Goal: Task Accomplishment & Management: Manage account settings

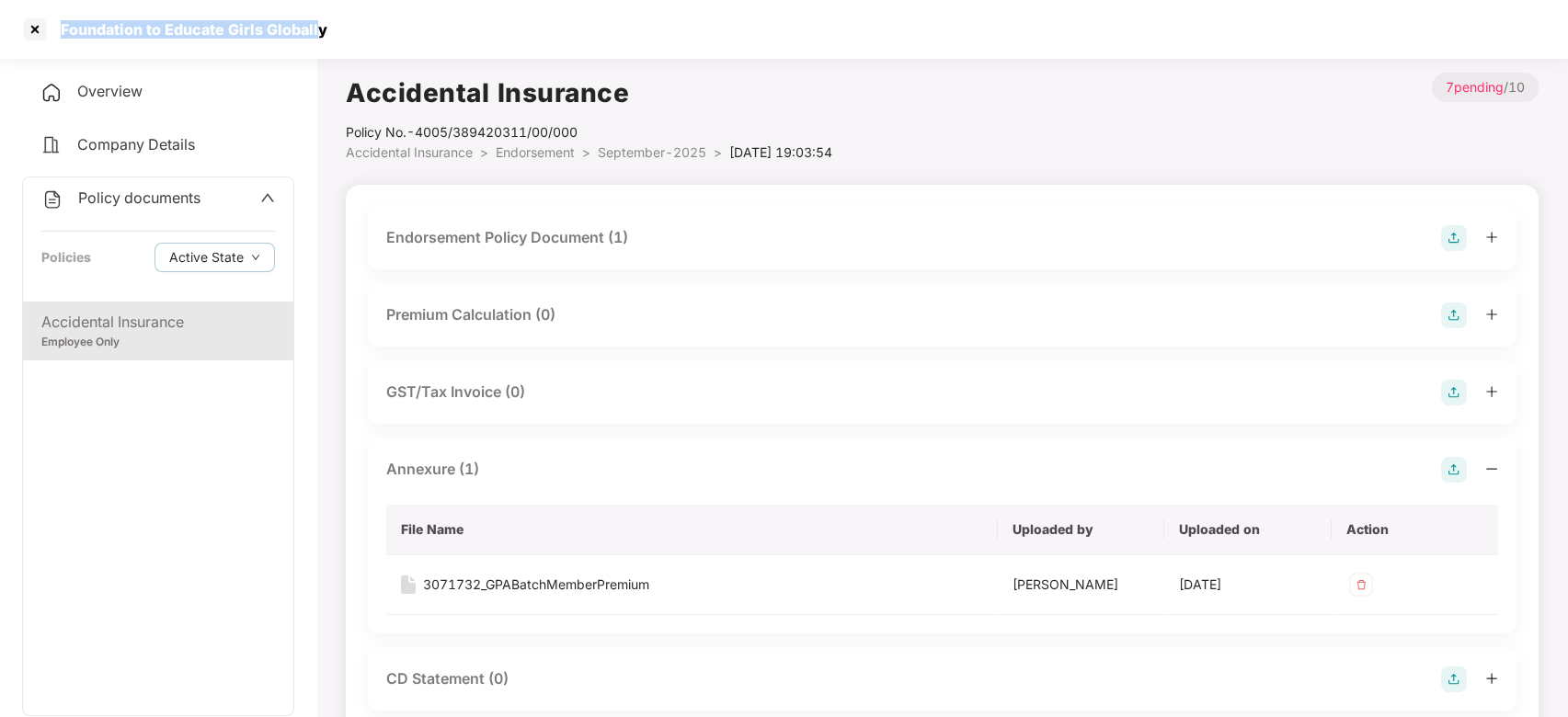
drag, startPoint x: 59, startPoint y: 29, endPoint x: 323, endPoint y: 29, distance: 264.0
click at [323, 29] on div "Foundation to Educate Girls Globally" at bounding box center [187, 29] width 277 height 18
copy div "Foundation to Educate Girls Globally"
drag, startPoint x: 419, startPoint y: 131, endPoint x: 595, endPoint y: 129, distance: 176.0
click at [595, 129] on div "Policy No.- 4005/389420311/00/000" at bounding box center [588, 132] width 486 height 20
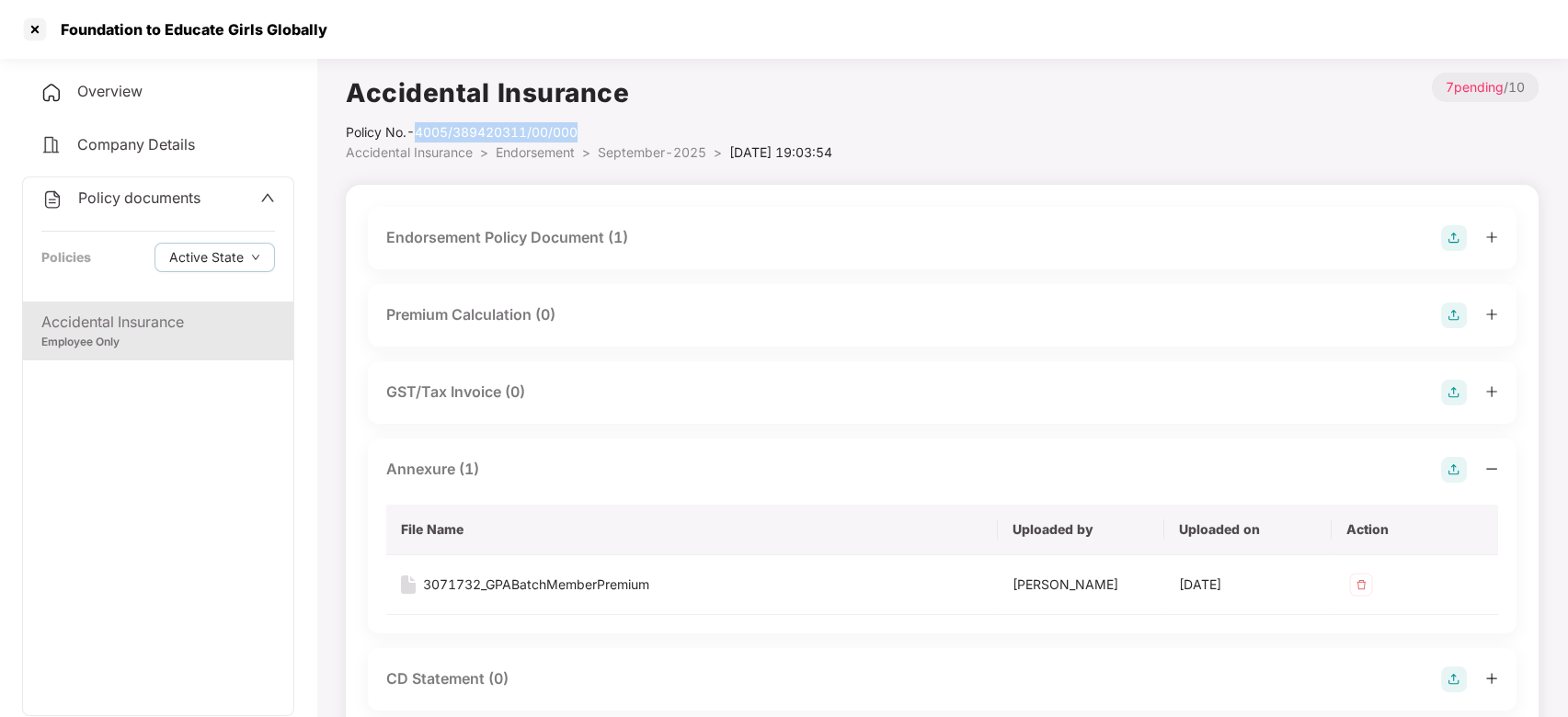
copy div "4005/389420311/00/000"
click at [109, 200] on span "Policy documents" at bounding box center [139, 197] width 123 height 18
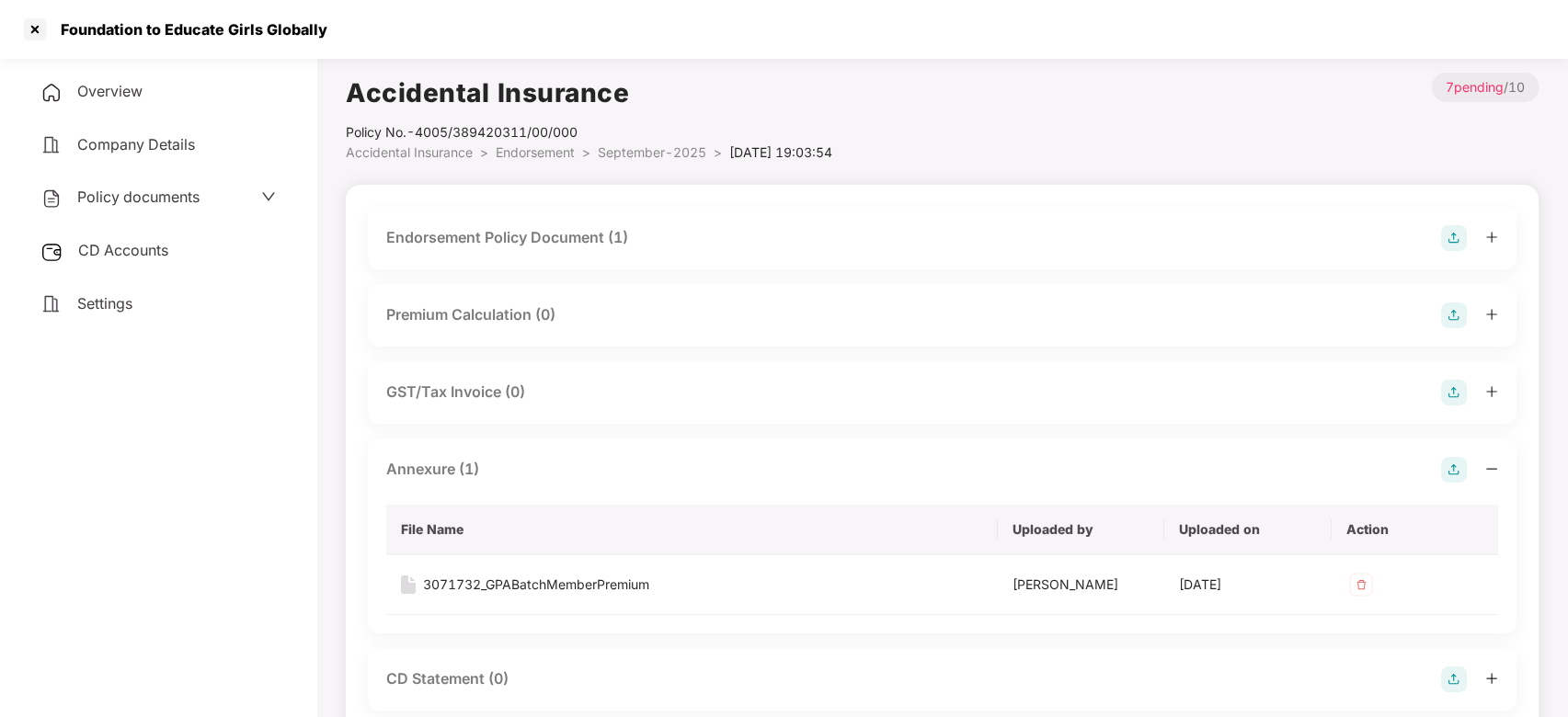
click at [130, 230] on div "CD Accounts" at bounding box center [158, 251] width 272 height 43
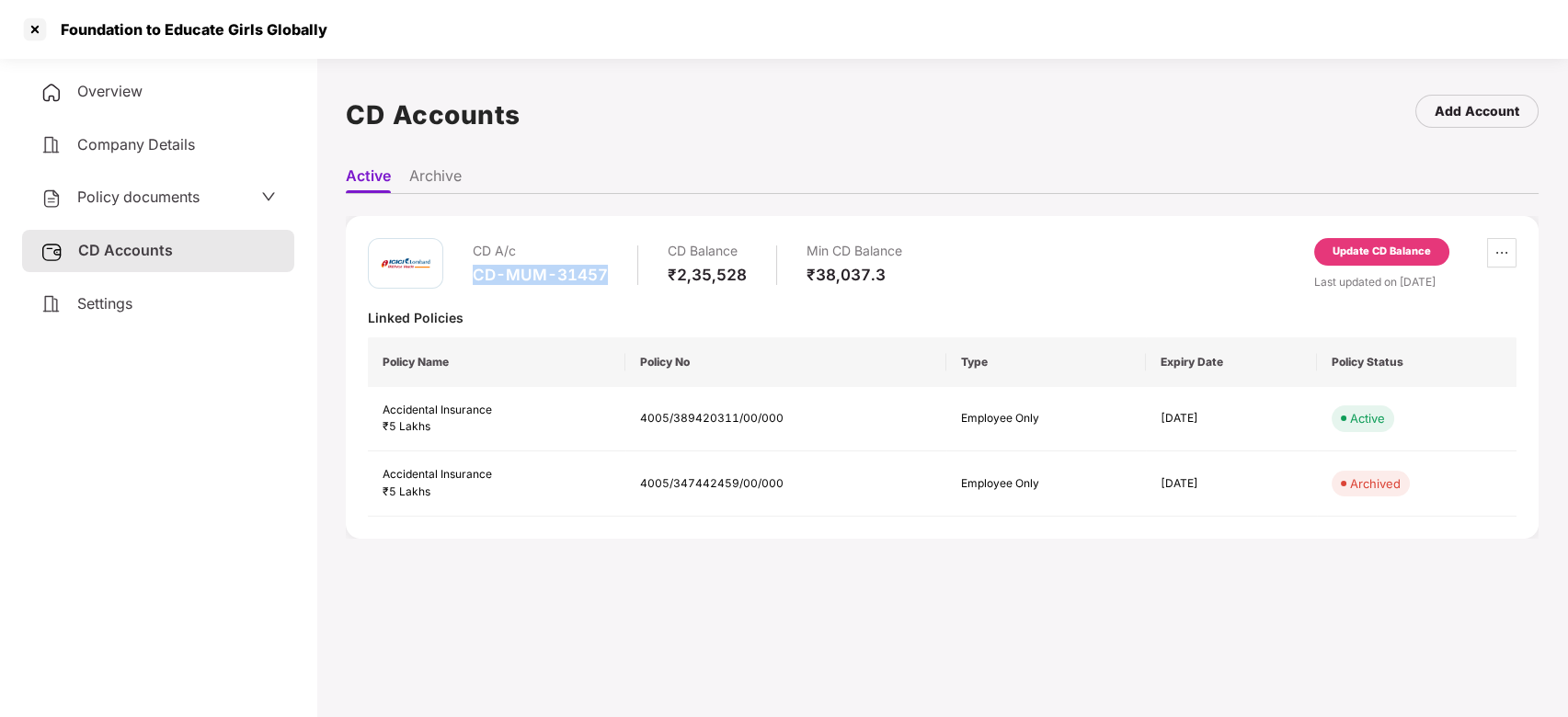
drag, startPoint x: 473, startPoint y: 273, endPoint x: 618, endPoint y: 279, distance: 145.1
click at [618, 279] on div "CD A/c CD-MUM-31457 CD Balance ₹2,35,528 Min CD Balance ₹38,037.3" at bounding box center [687, 265] width 429 height 52
copy div "CD-MUM-31457"
click at [559, 331] on div "CD A/c CD-MUM-31457 CD Balance ₹2,35,528 Min CD Balance ₹38,037.3 Update CD Bal…" at bounding box center [942, 378] width 1149 height 278
click at [36, 36] on div at bounding box center [35, 29] width 29 height 29
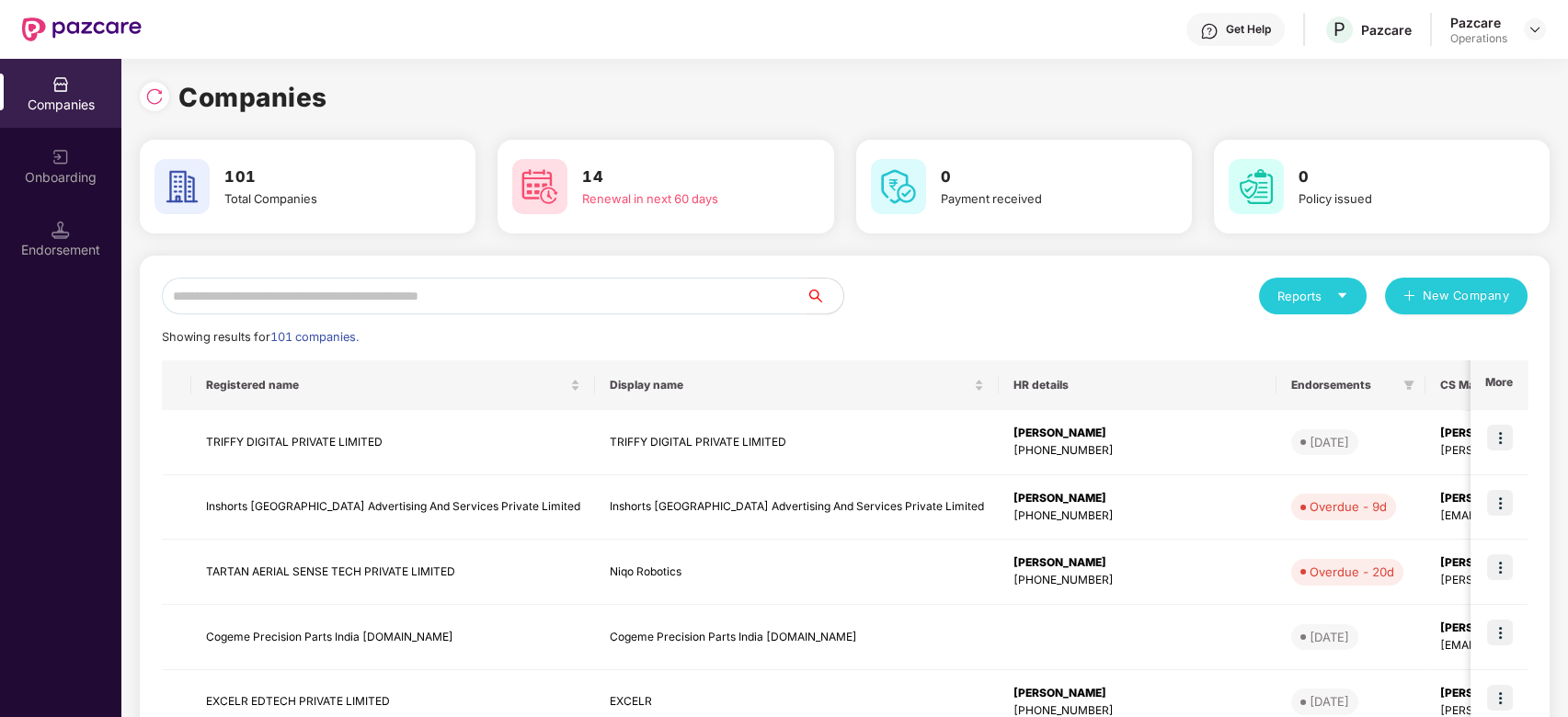
click at [514, 302] on input "text" at bounding box center [484, 296] width 644 height 37
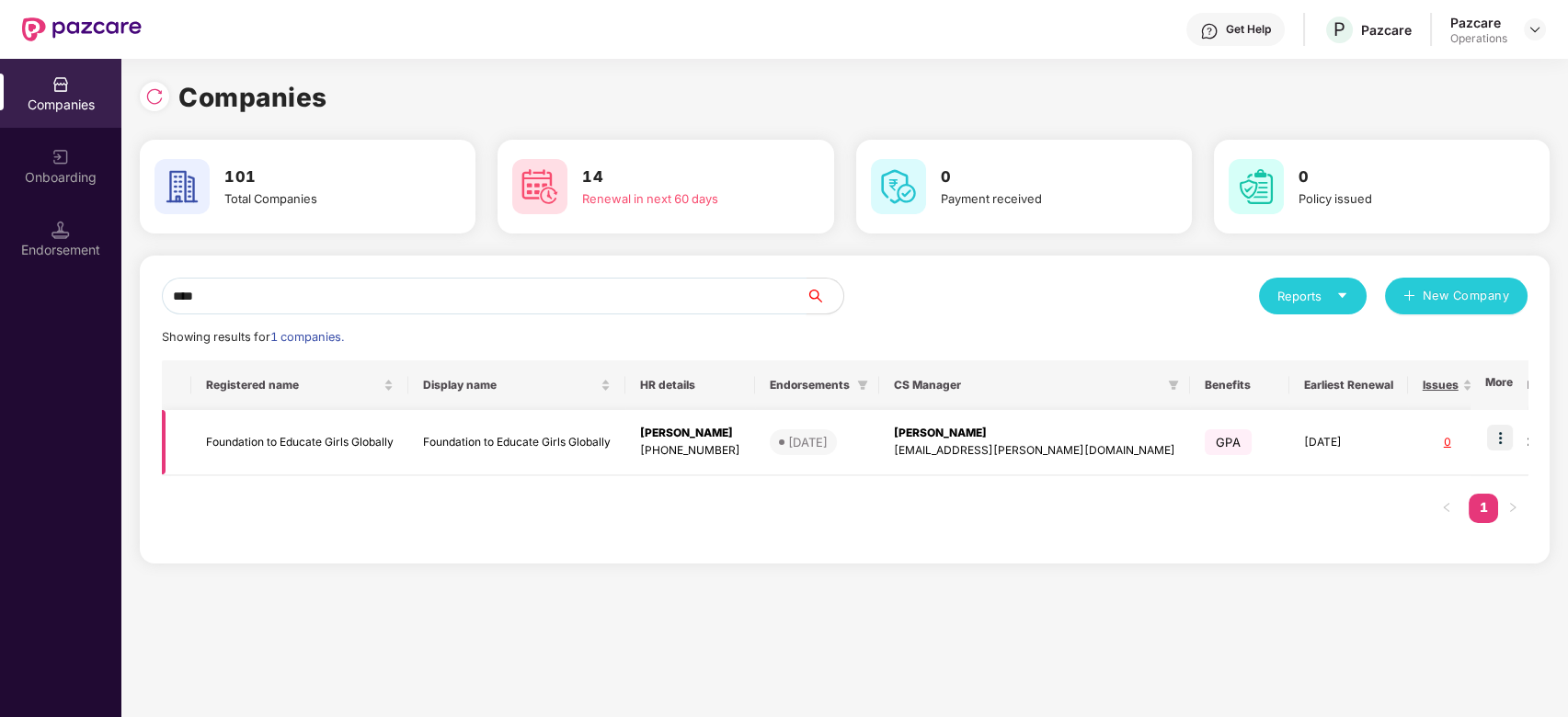
type input "****"
click at [333, 436] on td "Foundation to Educate Girls Globally" at bounding box center [299, 443] width 217 height 66
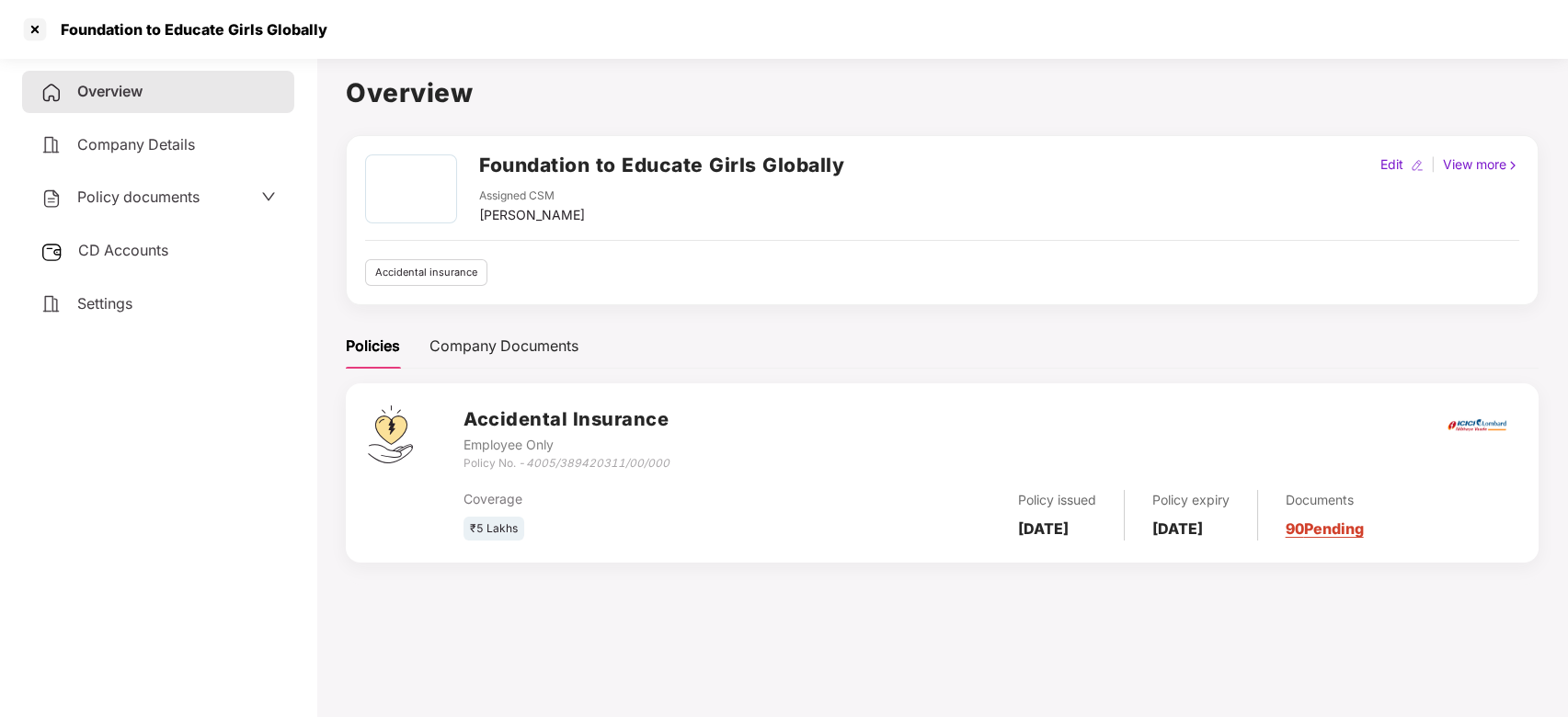
click at [132, 232] on div "CD Accounts" at bounding box center [158, 251] width 272 height 43
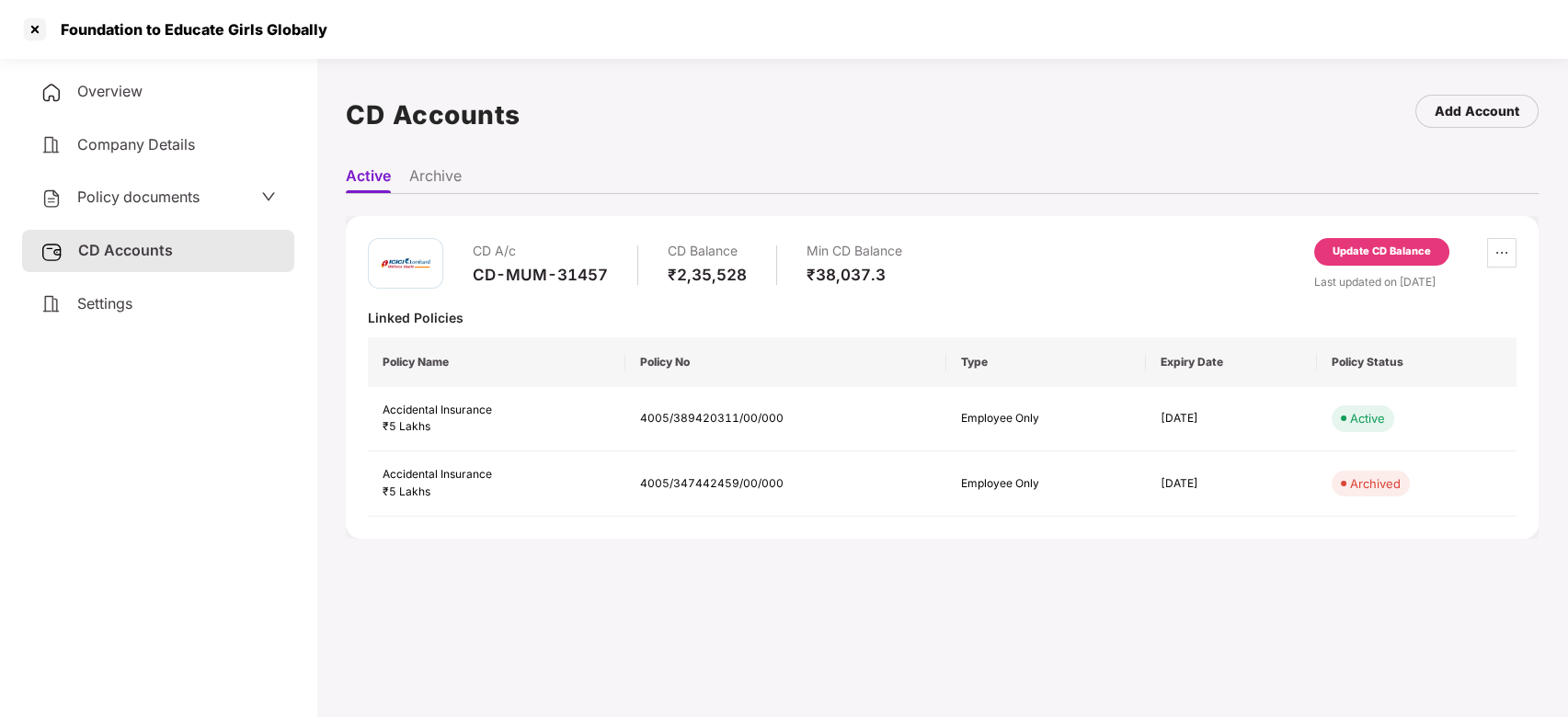
click at [1383, 250] on div "Update CD Balance" at bounding box center [1382, 251] width 99 height 16
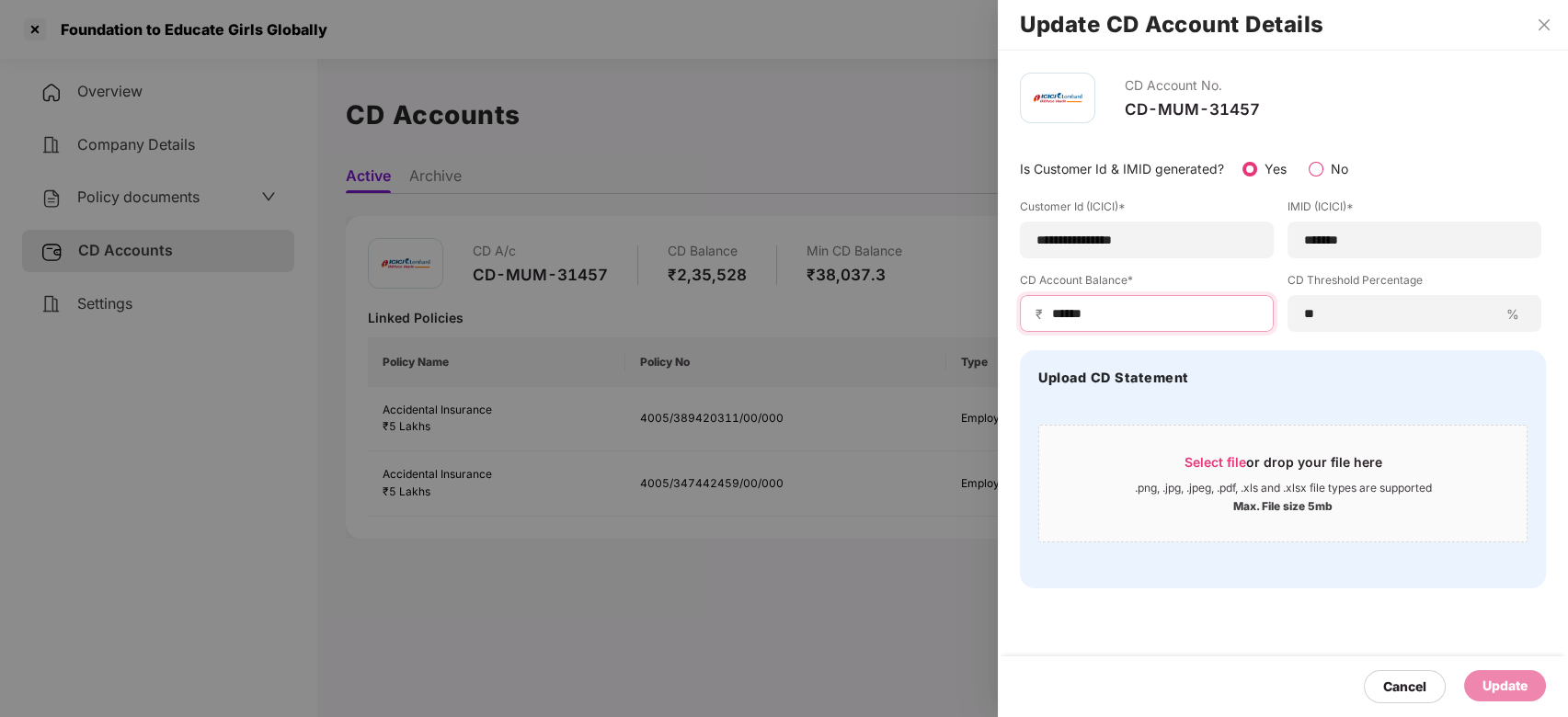
click at [1115, 310] on input "******" at bounding box center [1154, 314] width 208 height 19
type input "******"
click at [1493, 675] on div "Update" at bounding box center [1504, 686] width 82 height 31
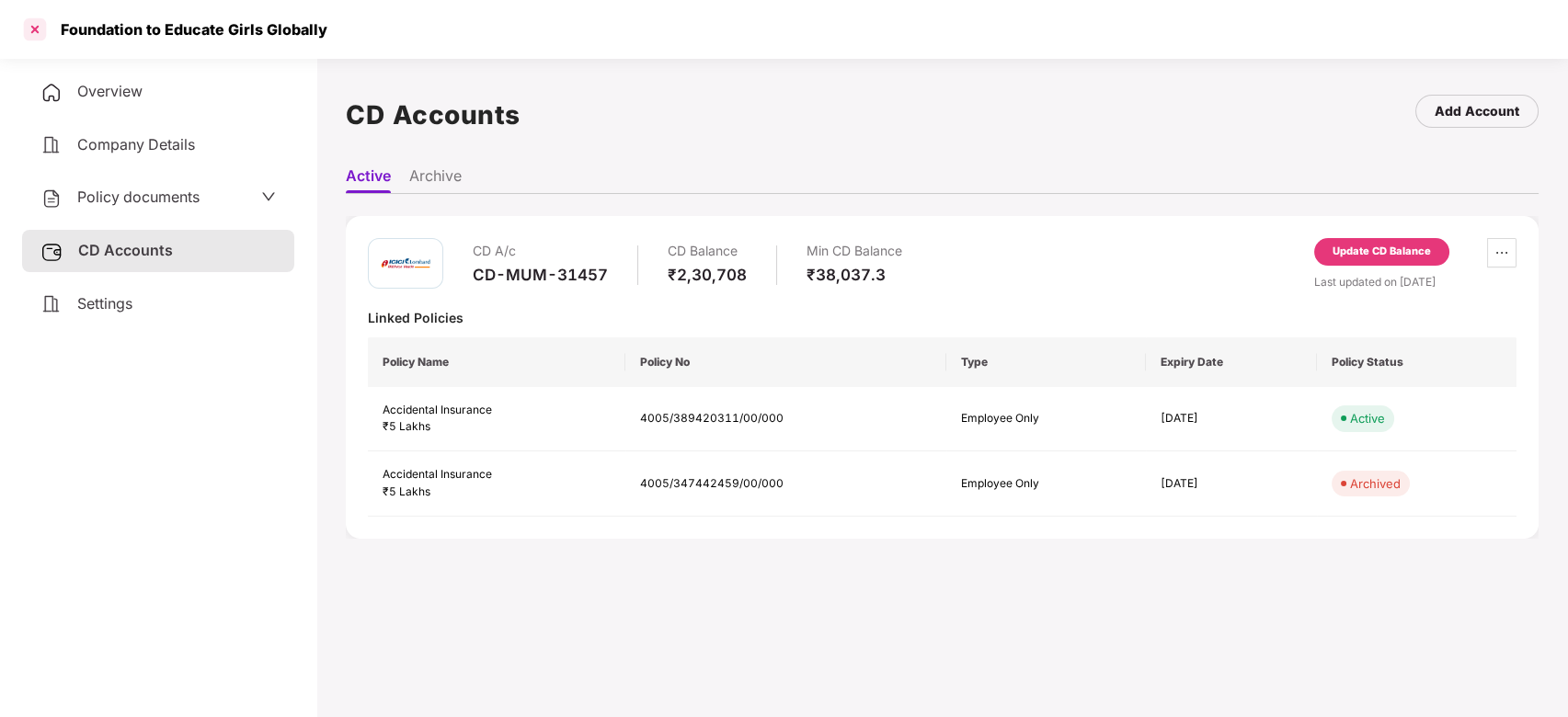
click at [32, 30] on div at bounding box center [35, 29] width 29 height 29
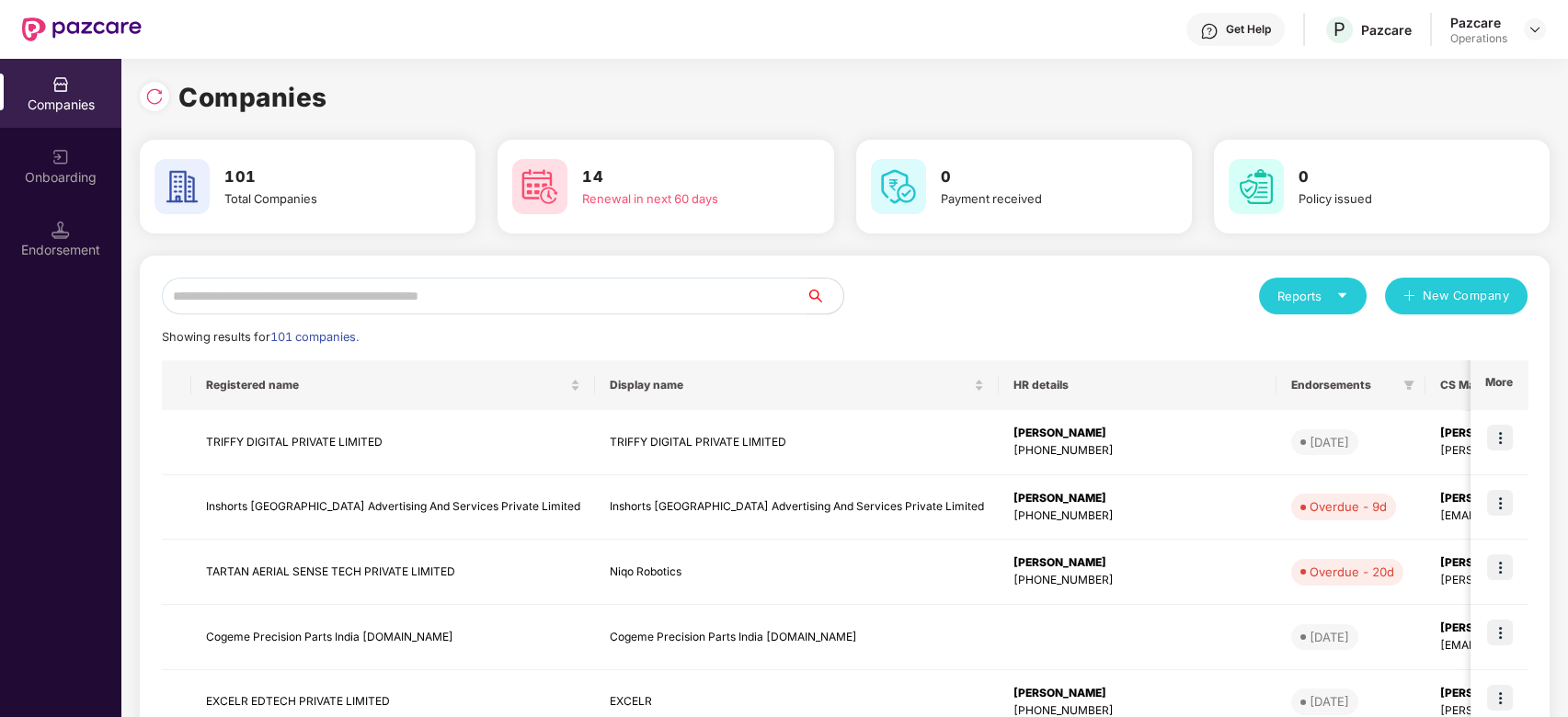
click at [498, 283] on input "text" at bounding box center [484, 296] width 644 height 37
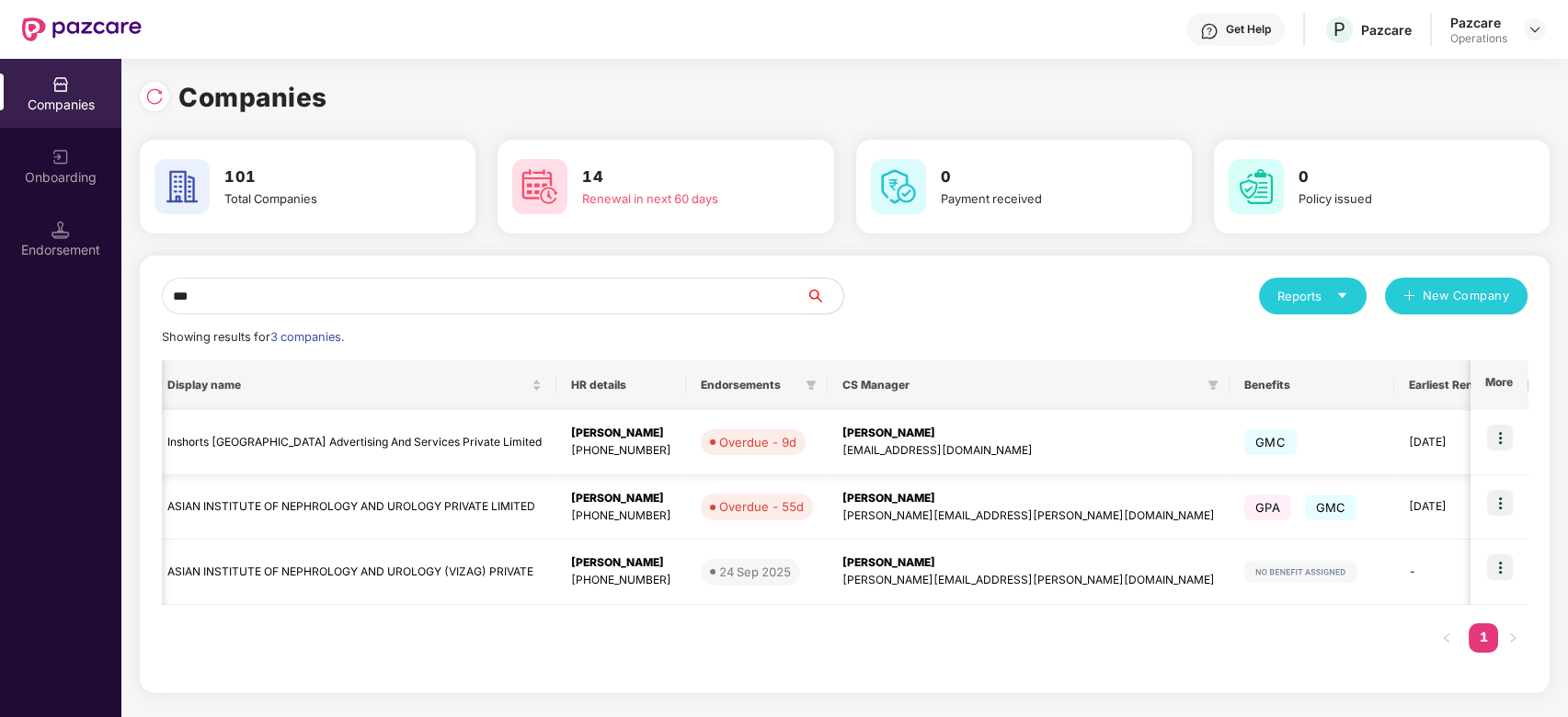
scroll to position [0, 445]
type input "***"
click at [1499, 435] on img at bounding box center [1499, 438] width 26 height 26
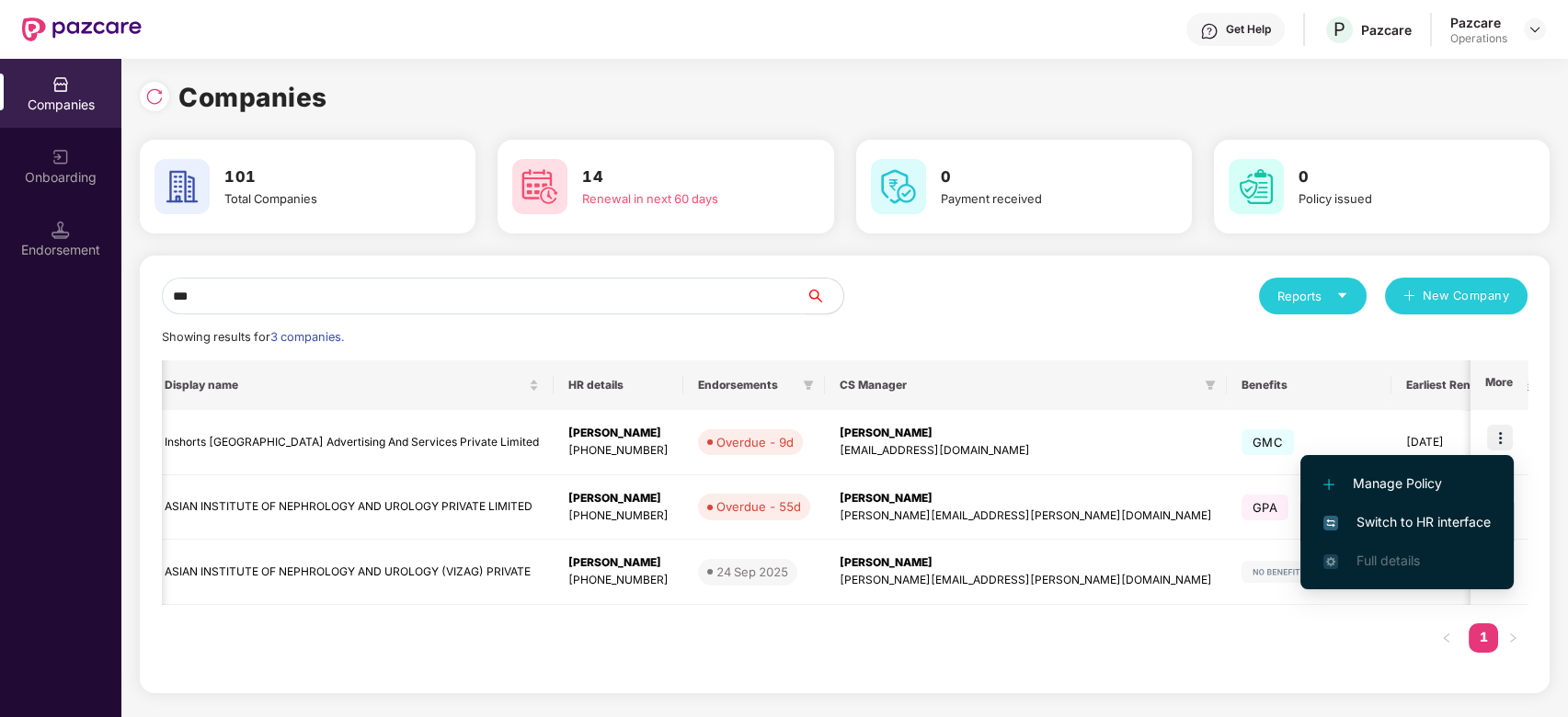
click at [1390, 506] on li "Switch to HR interface" at bounding box center [1407, 523] width 214 height 39
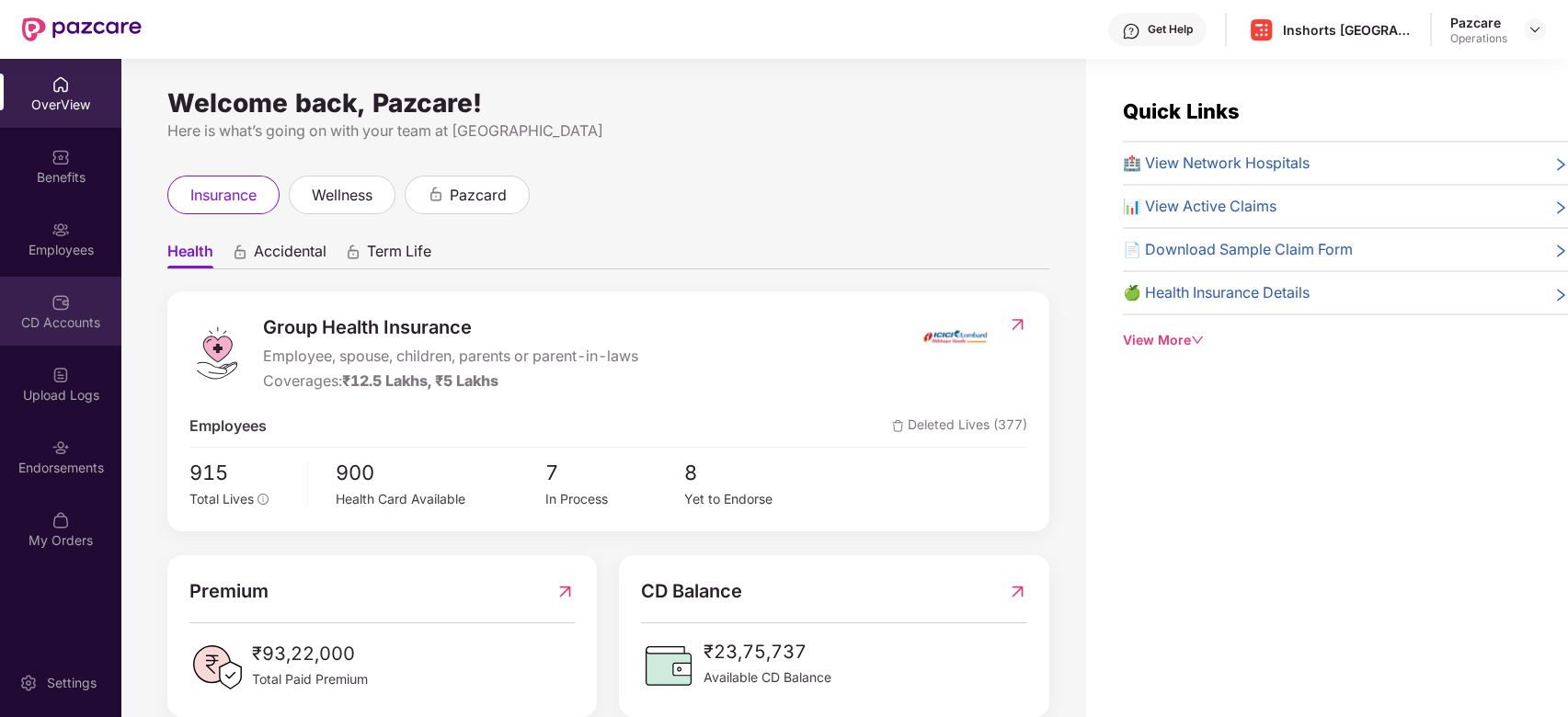
scroll to position [59, 0]
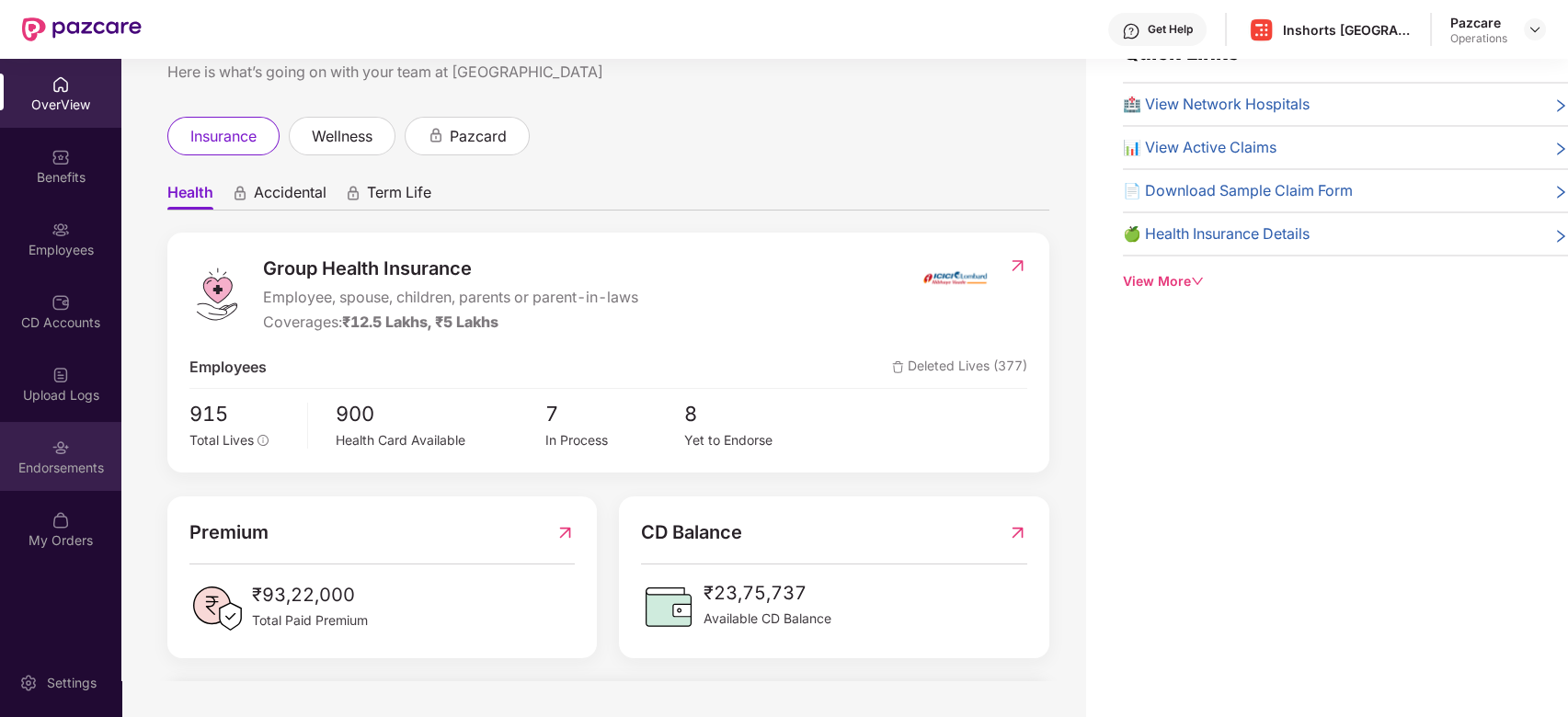
click at [45, 455] on div "Endorsements" at bounding box center [61, 456] width 122 height 69
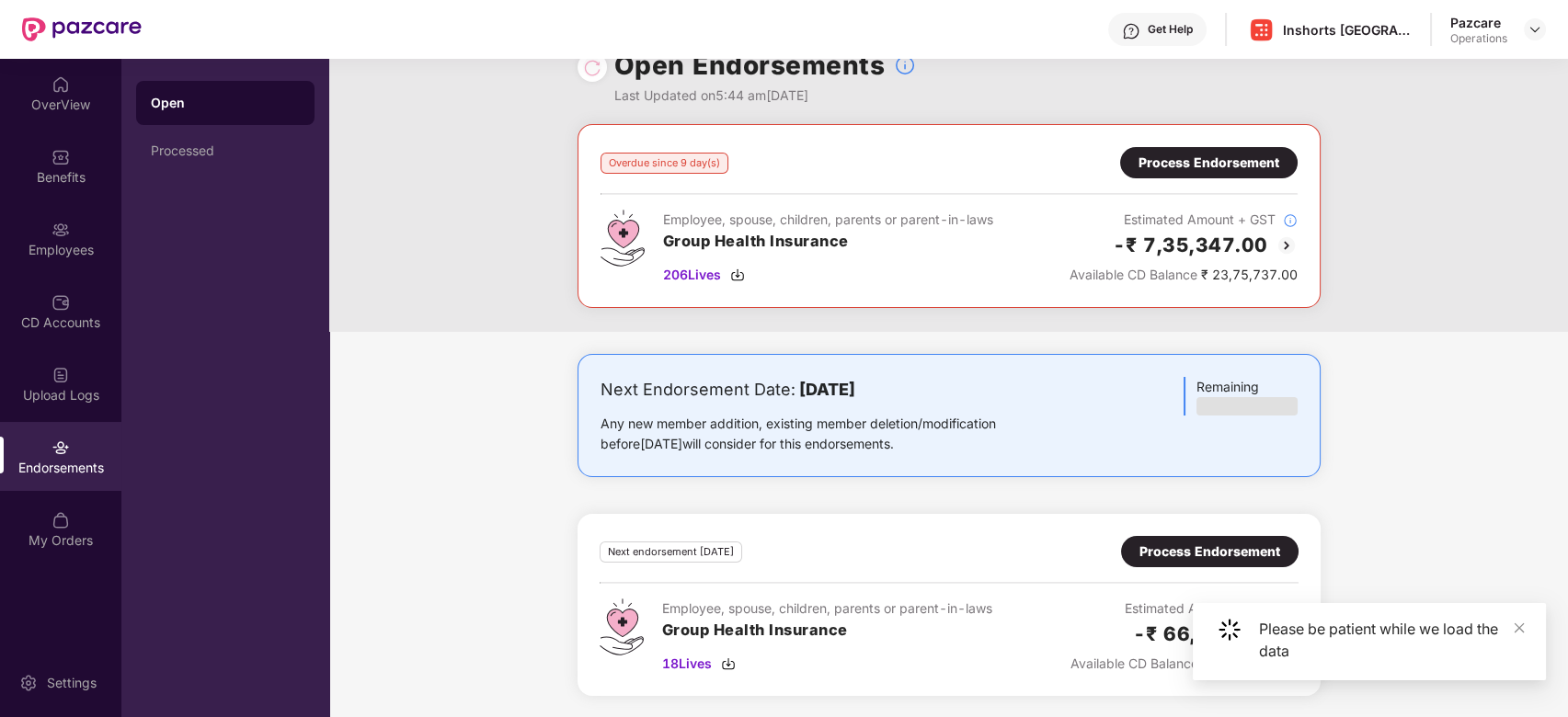
scroll to position [0, 0]
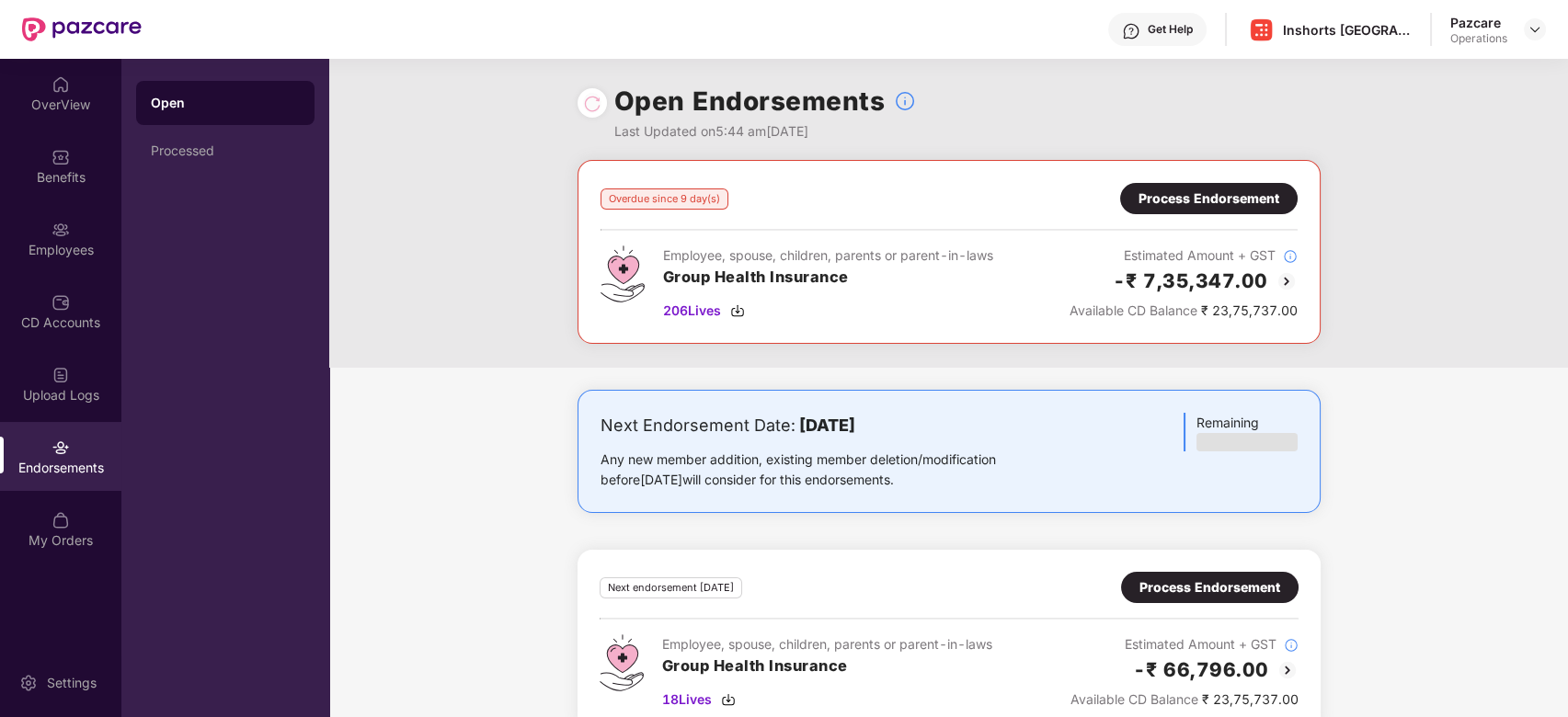
click at [1177, 203] on div "Process Endorsement" at bounding box center [1209, 198] width 141 height 20
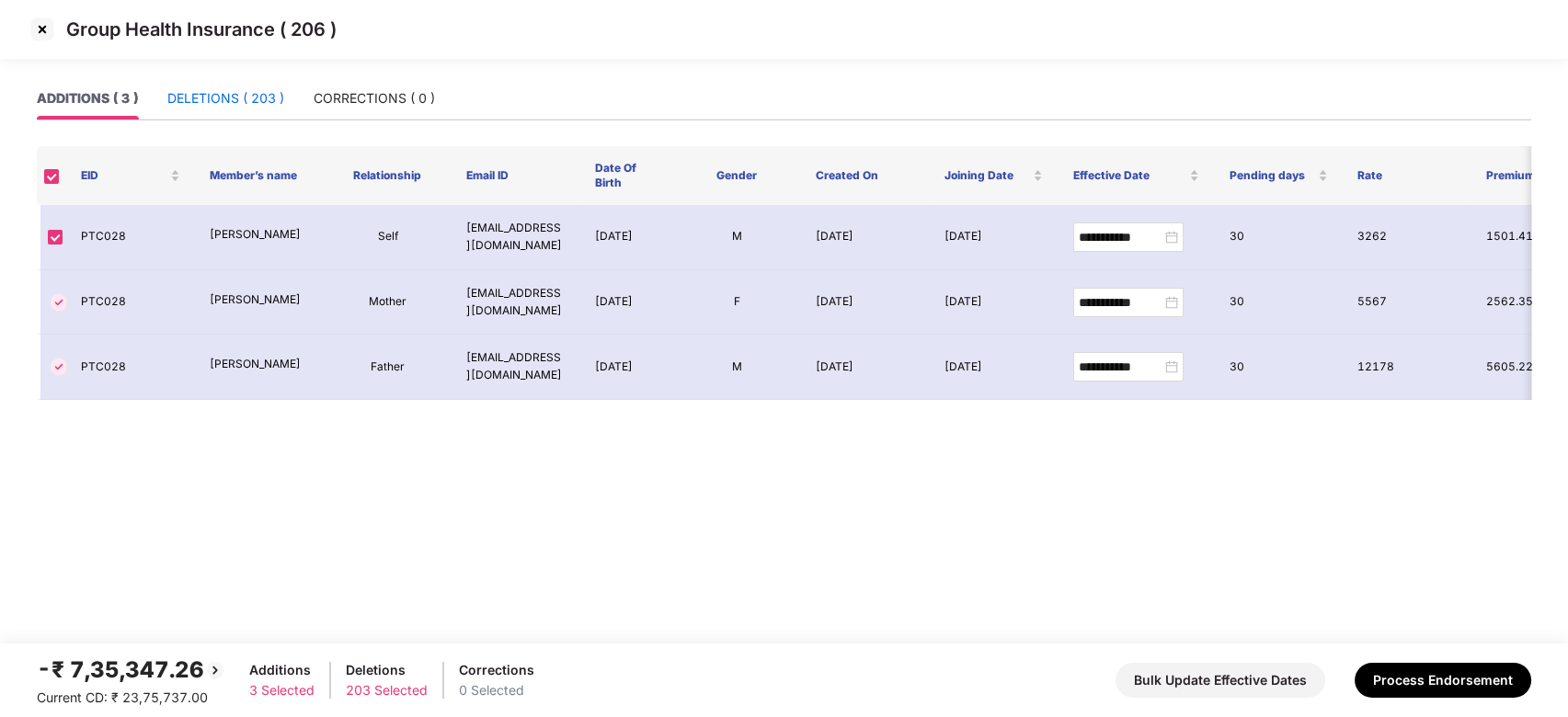
click at [224, 107] on div "DELETIONS ( 203 )" at bounding box center [225, 98] width 117 height 20
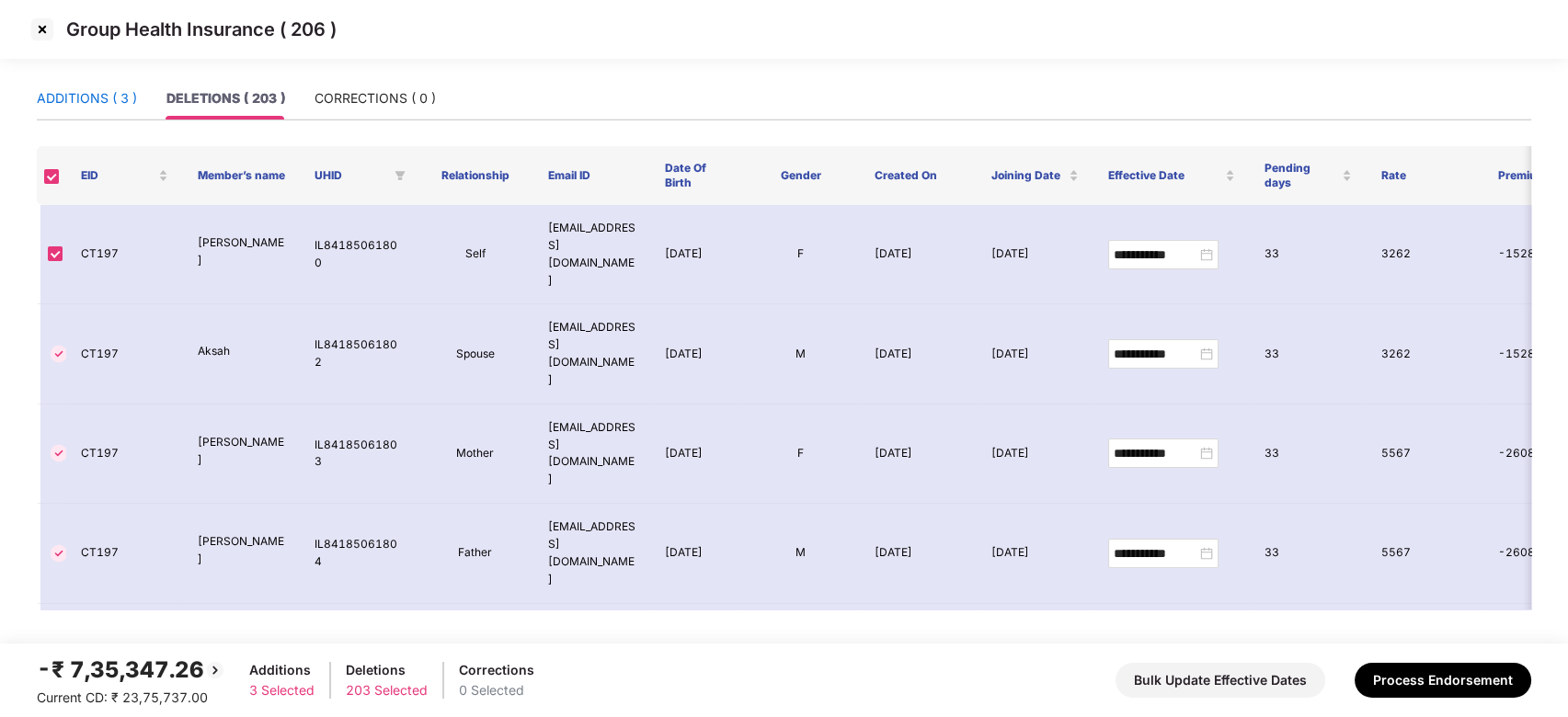
click at [81, 95] on div "ADDITIONS ( 3 )" at bounding box center [87, 98] width 100 height 20
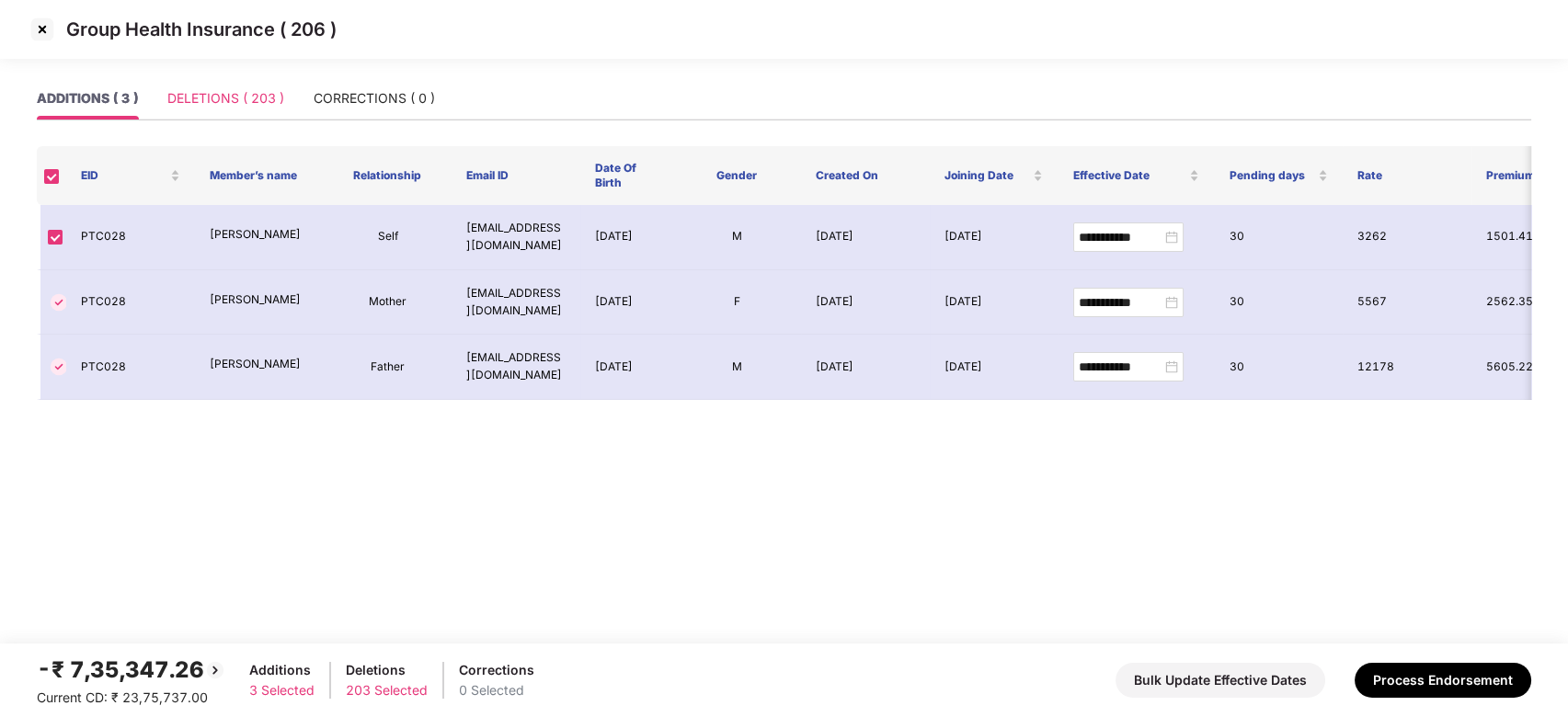
click at [211, 86] on div "DELETIONS ( 203 )" at bounding box center [225, 99] width 117 height 43
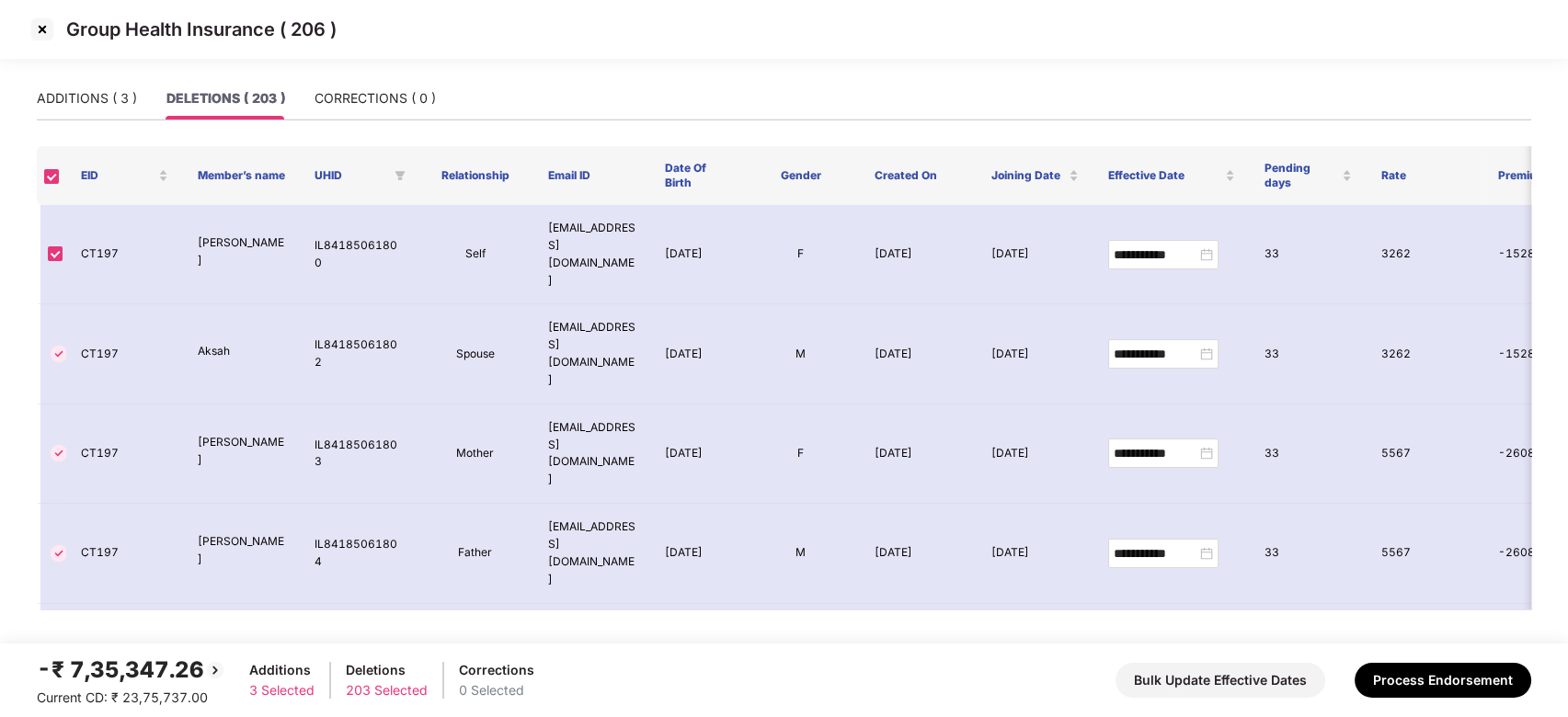
click at [211, 86] on div "DELETIONS ( 203 )" at bounding box center [225, 99] width 119 height 43
click at [81, 105] on div "ADDITIONS ( 3 )" at bounding box center [87, 98] width 100 height 20
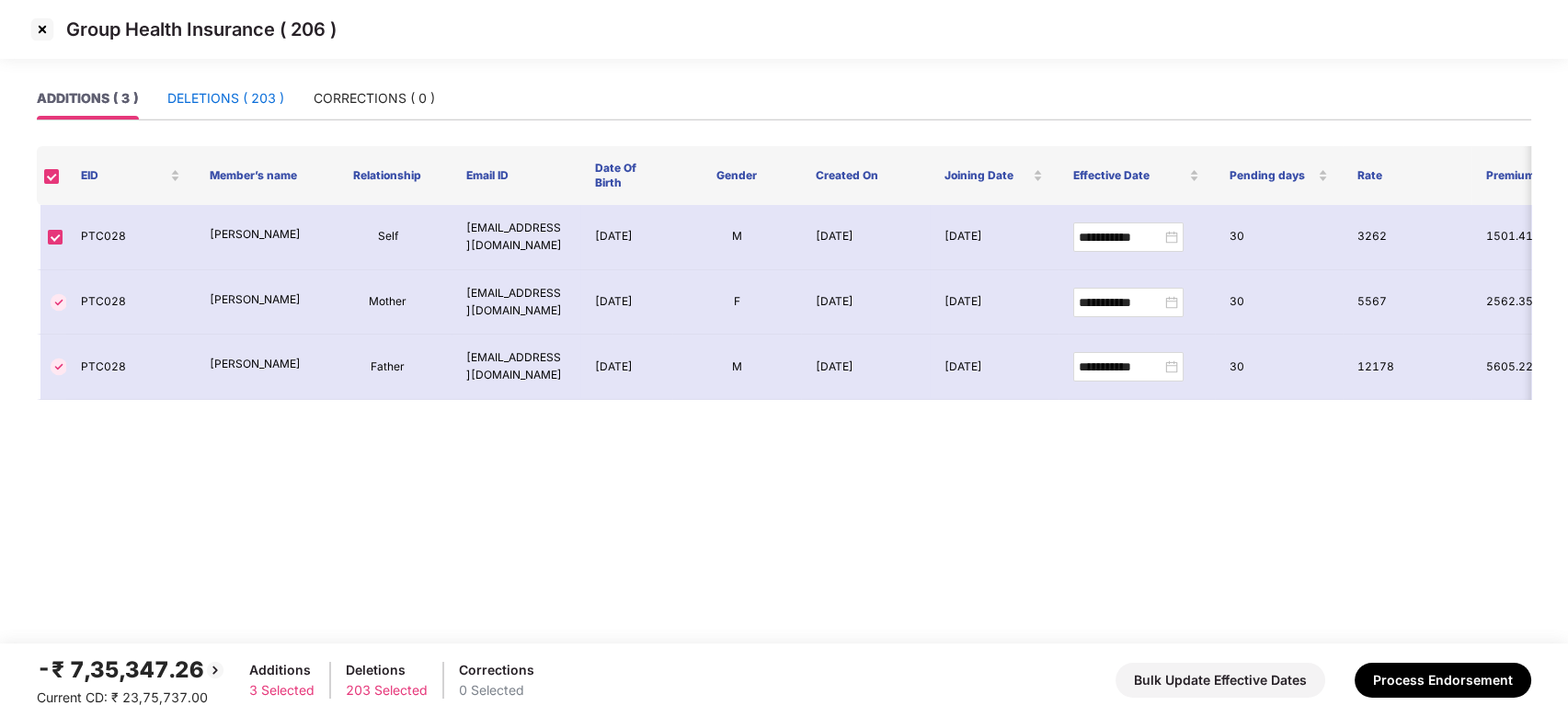
click at [225, 101] on div "DELETIONS ( 203 )" at bounding box center [225, 98] width 117 height 20
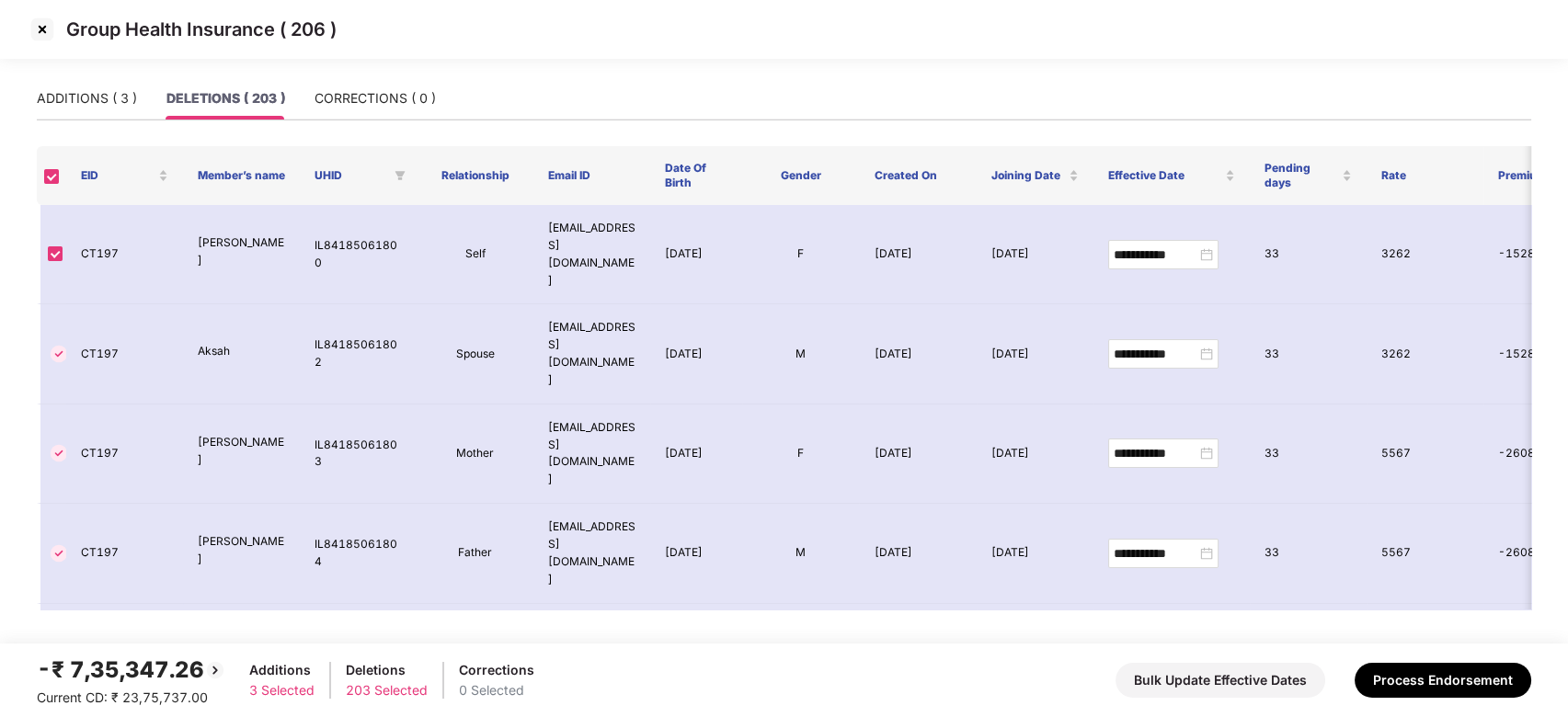
click at [34, 38] on img at bounding box center [43, 29] width 29 height 29
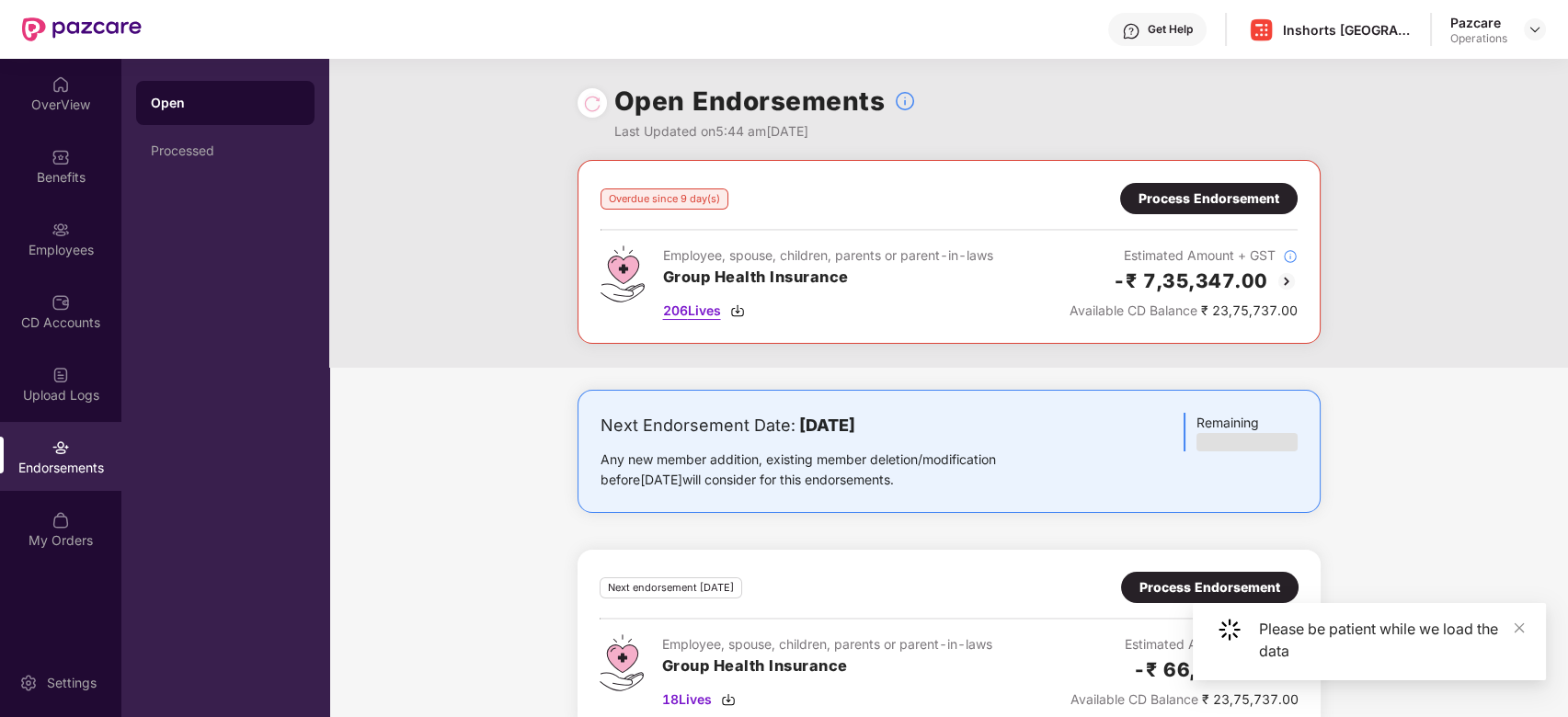
click at [696, 313] on span "206 Lives" at bounding box center [692, 310] width 58 height 20
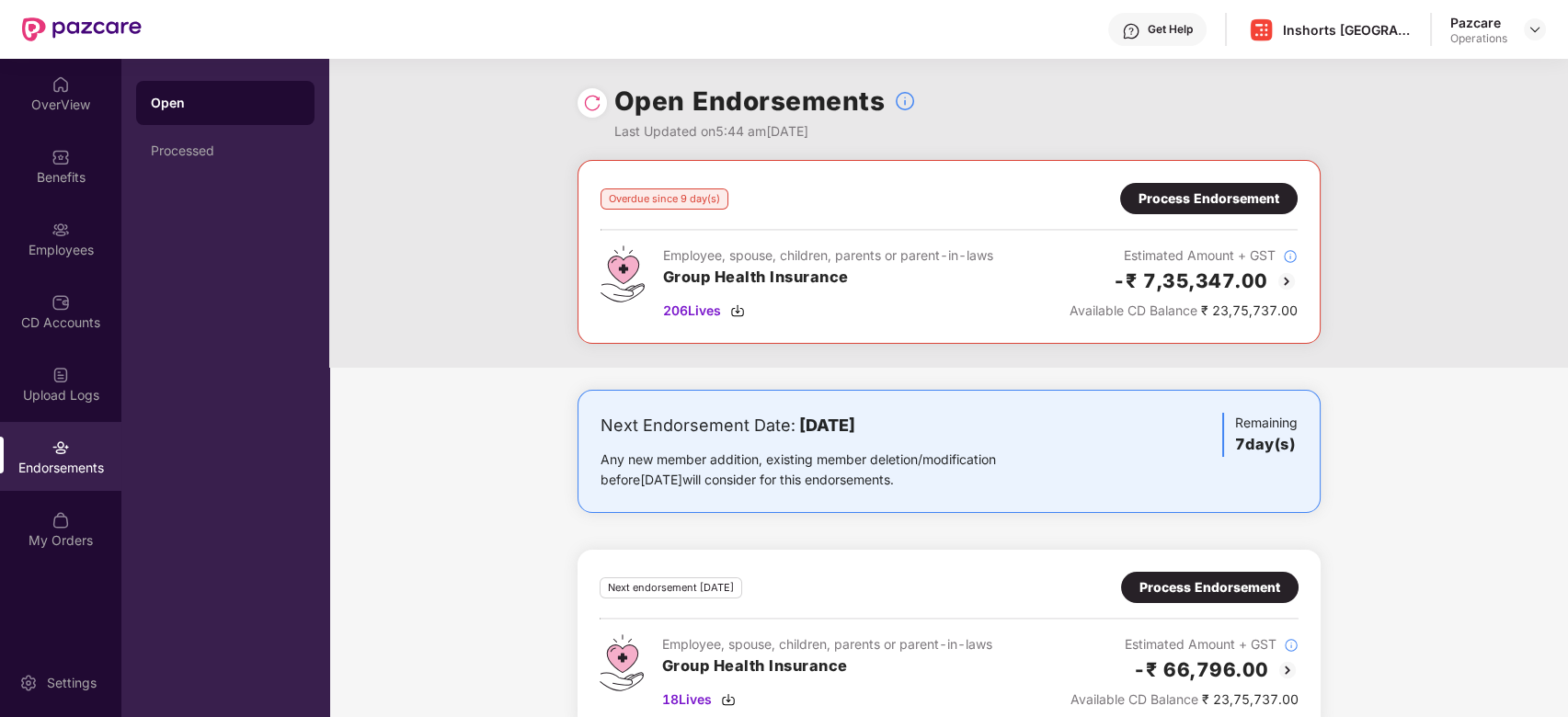
click at [1247, 200] on div "Process Endorsement" at bounding box center [1209, 198] width 141 height 20
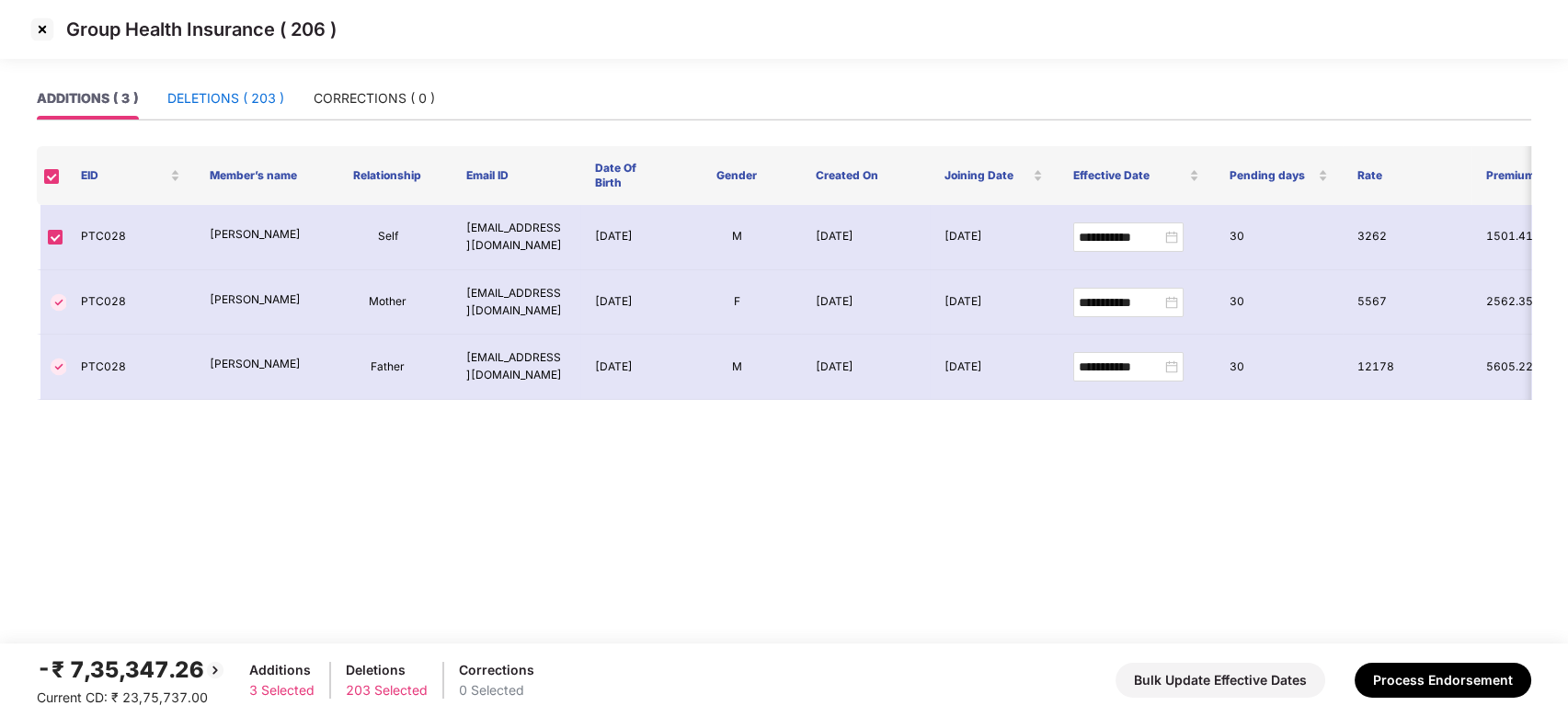
click at [214, 106] on div "DELETIONS ( 203 )" at bounding box center [225, 98] width 117 height 20
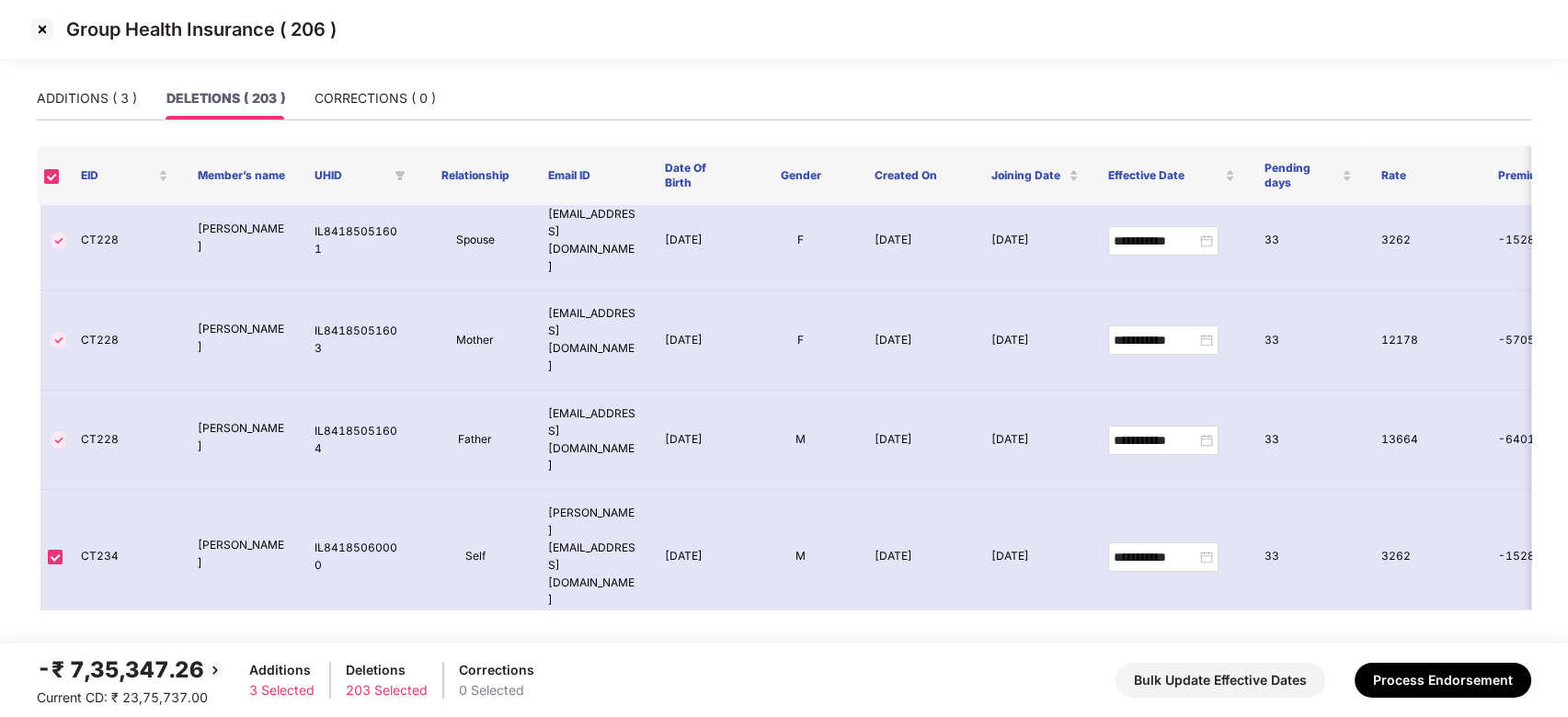
scroll to position [917, 0]
